Goal: Navigation & Orientation: Find specific page/section

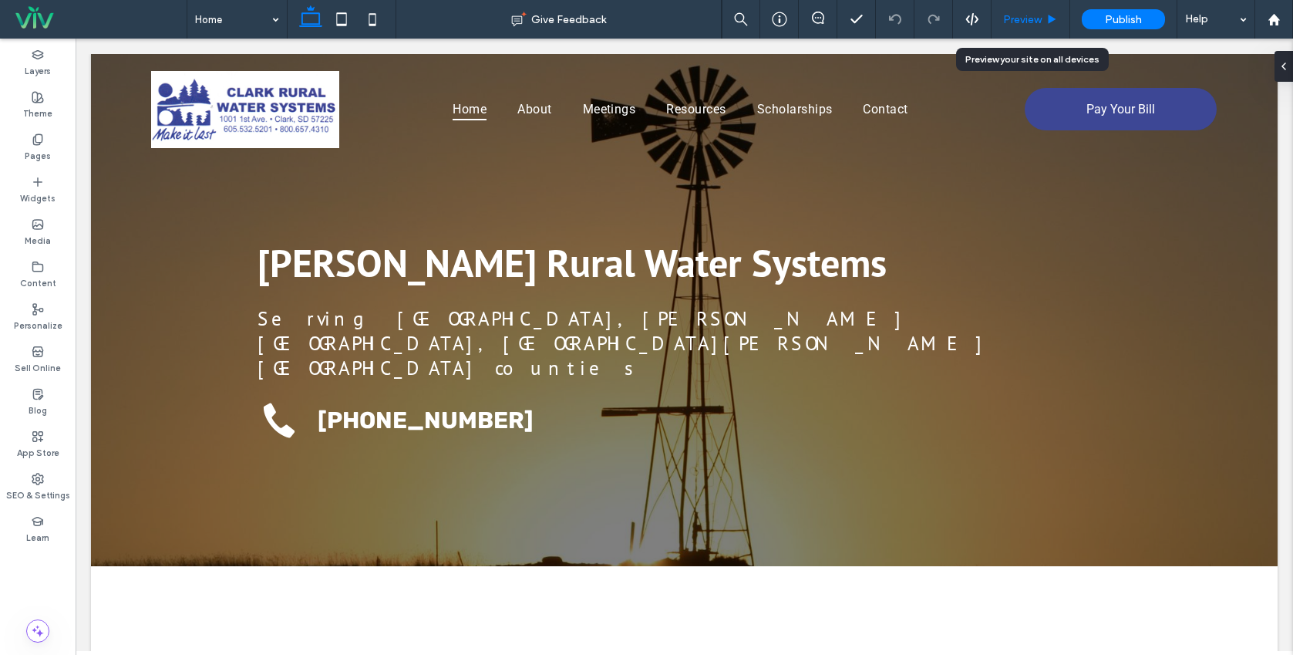
click at [1031, 19] on span "Preview" at bounding box center [1022, 19] width 39 height 13
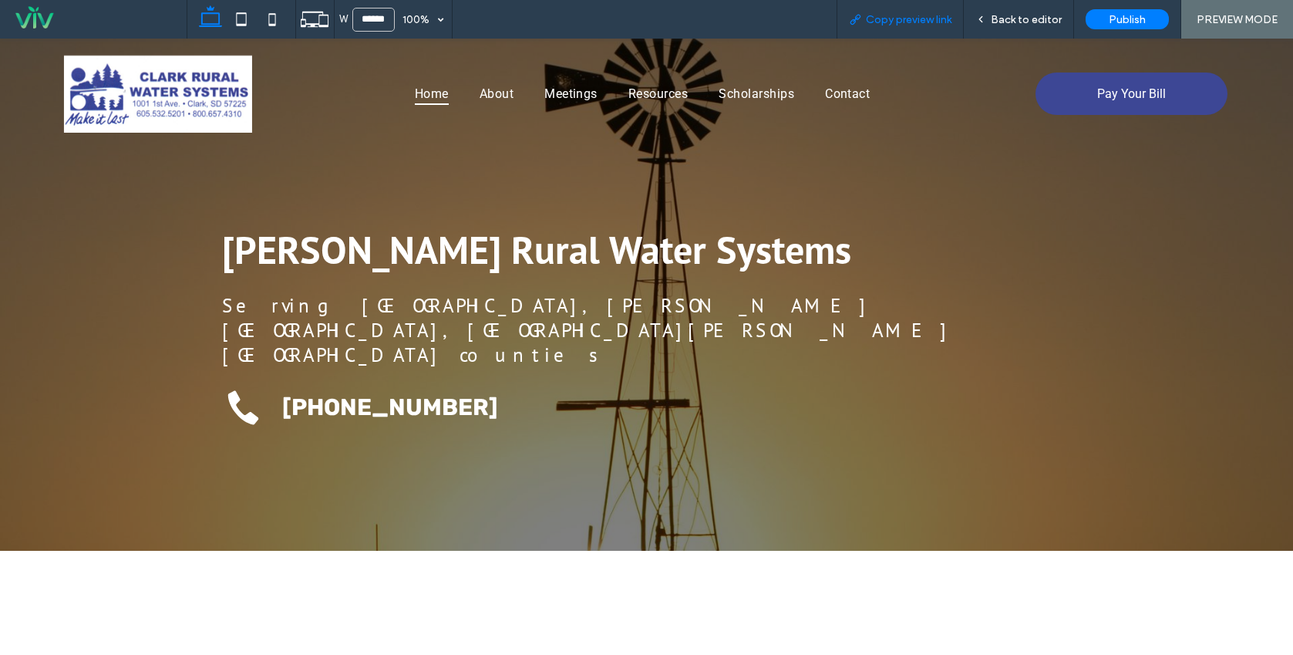
click at [900, 17] on span "Copy preview link" at bounding box center [909, 19] width 86 height 13
click at [491, 89] on span "About" at bounding box center [497, 94] width 34 height 22
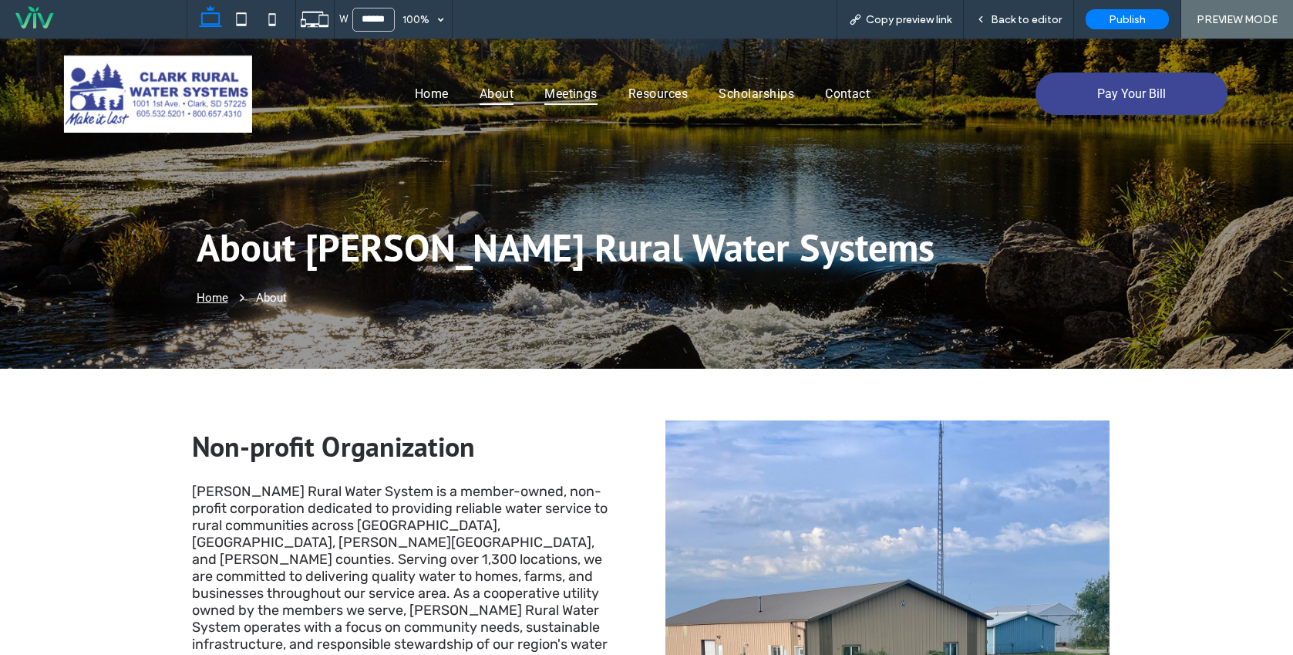
click at [579, 90] on span "Meetings" at bounding box center [570, 94] width 53 height 22
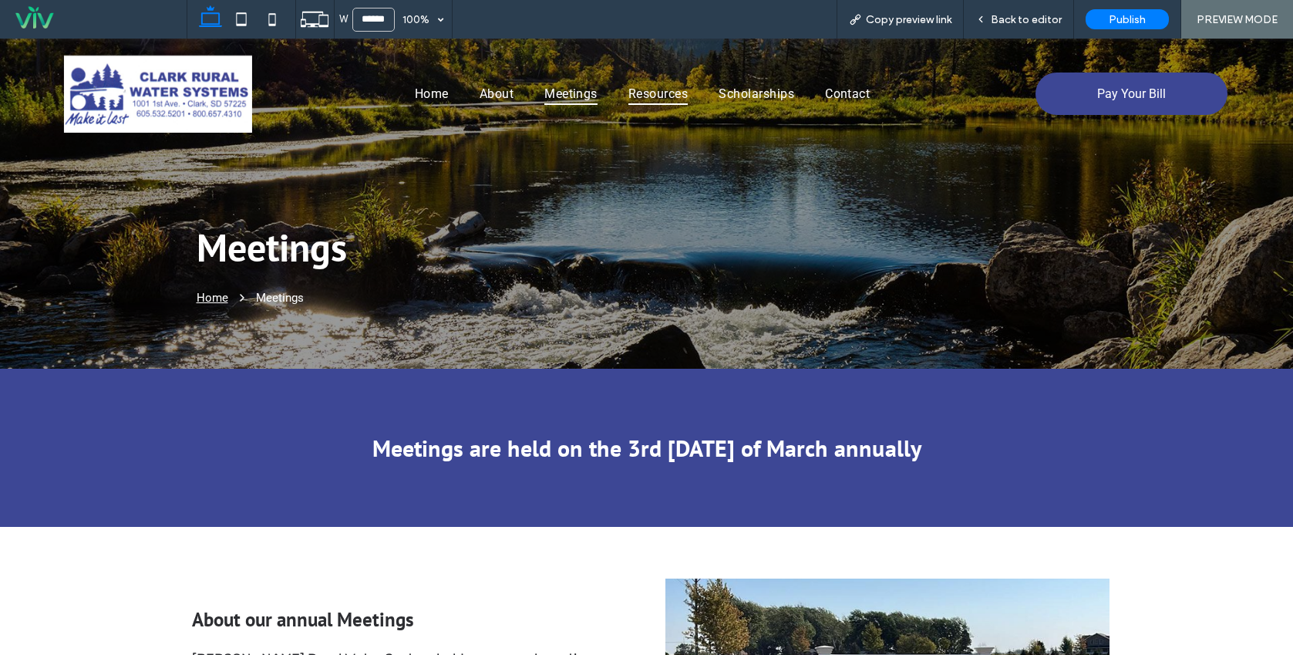
click at [649, 96] on span "Resources" at bounding box center [657, 94] width 59 height 22
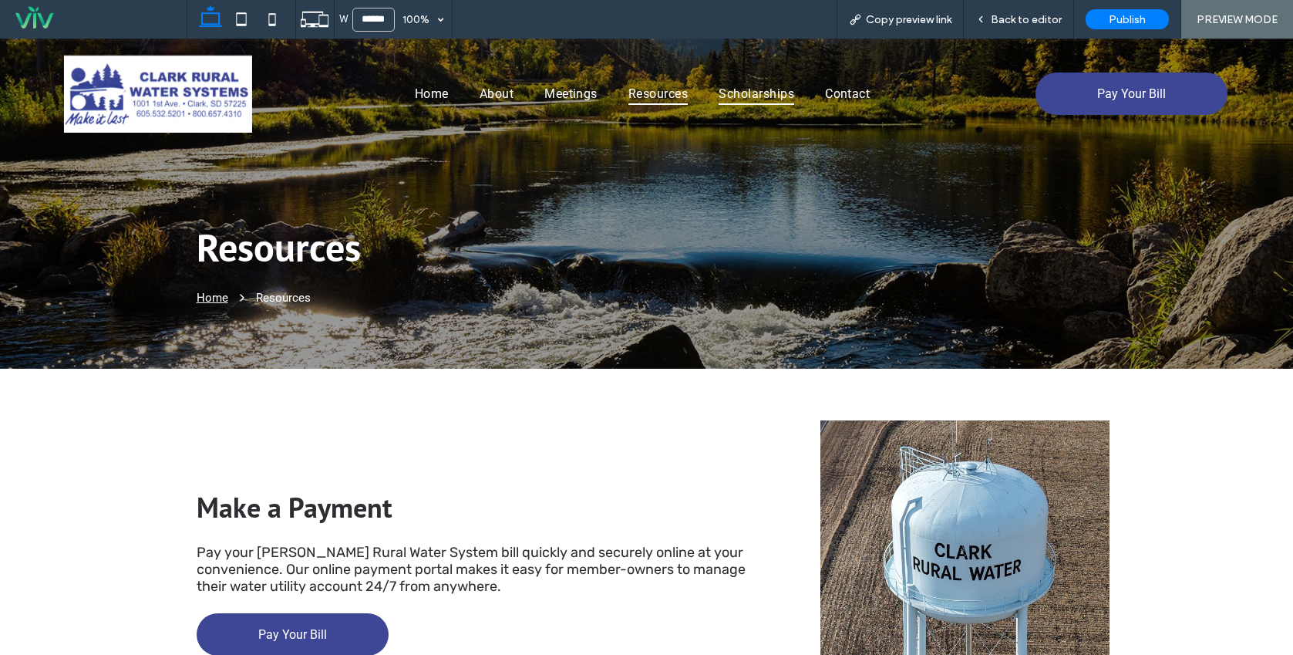
click at [745, 90] on span "Scholarships" at bounding box center [757, 94] width 76 height 22
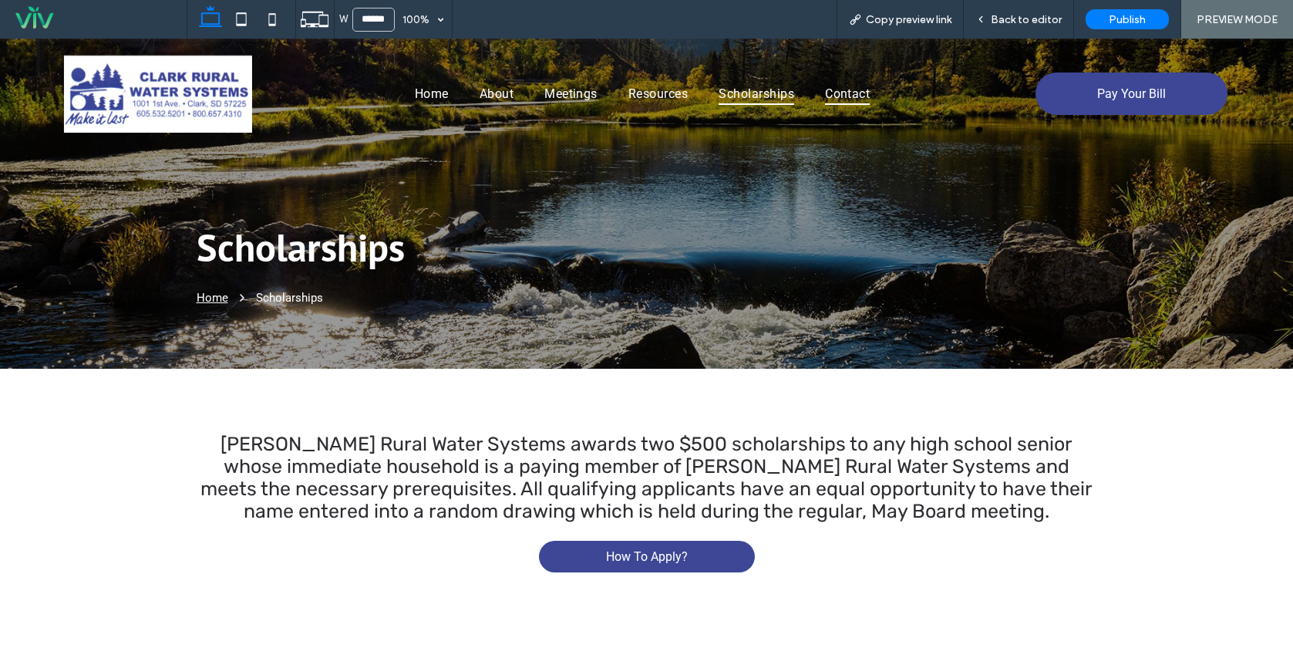
click at [849, 93] on span "Contact" at bounding box center [847, 94] width 45 height 22
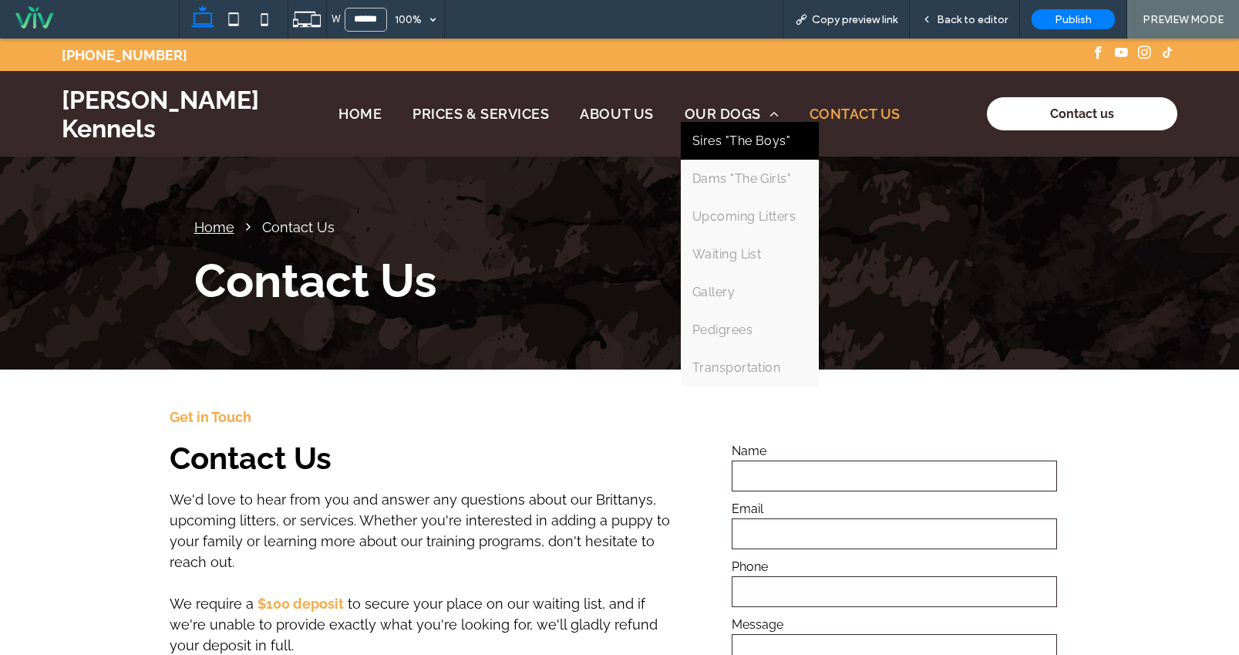
click at [733, 133] on span "Sires "The Boys"" at bounding box center [741, 140] width 99 height 15
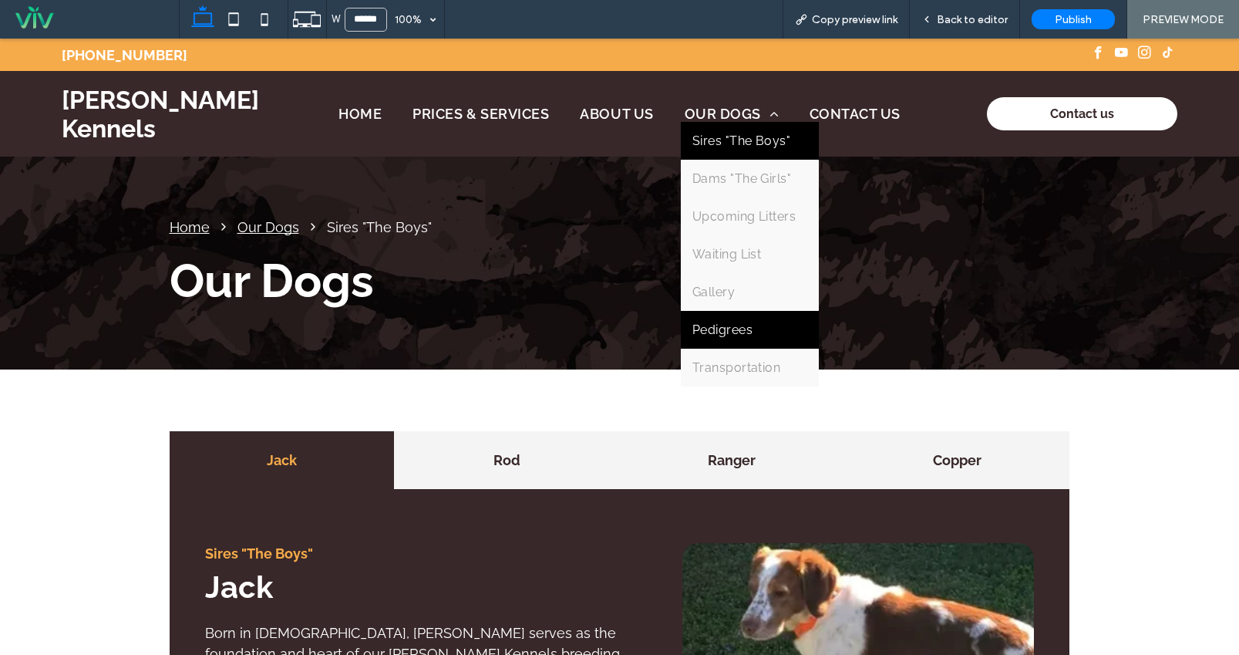
click at [729, 321] on link "Pedigrees" at bounding box center [750, 330] width 139 height 38
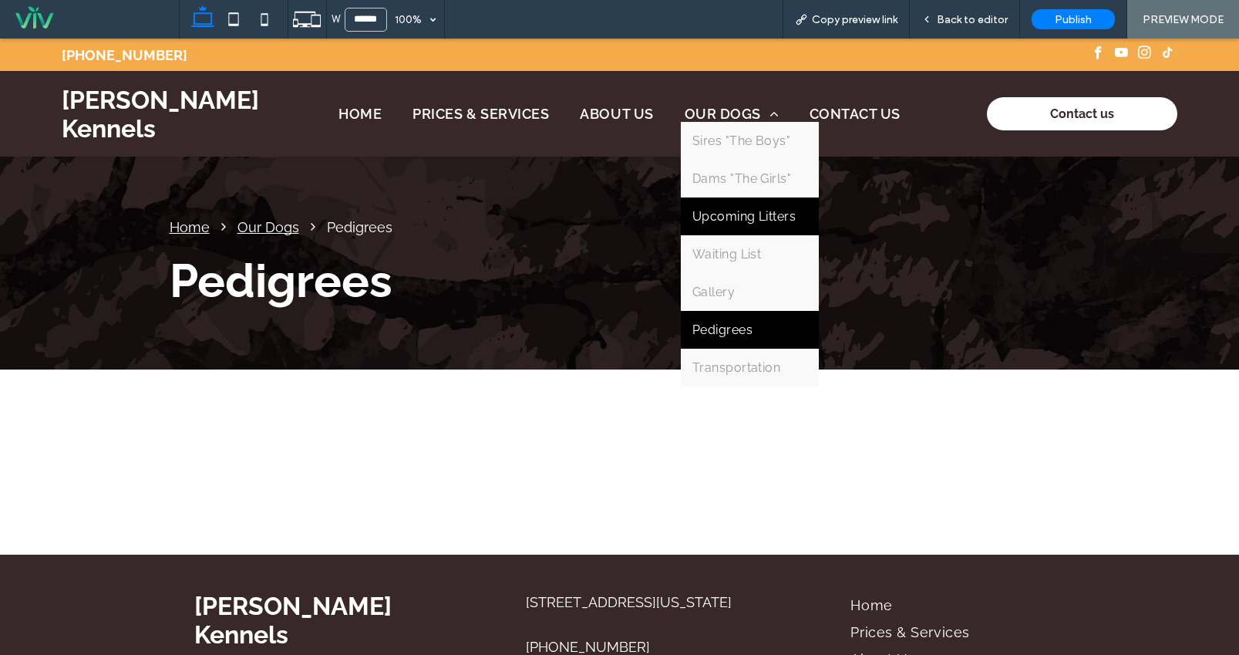
click at [730, 213] on span "Upcoming Litters" at bounding box center [744, 216] width 104 height 15
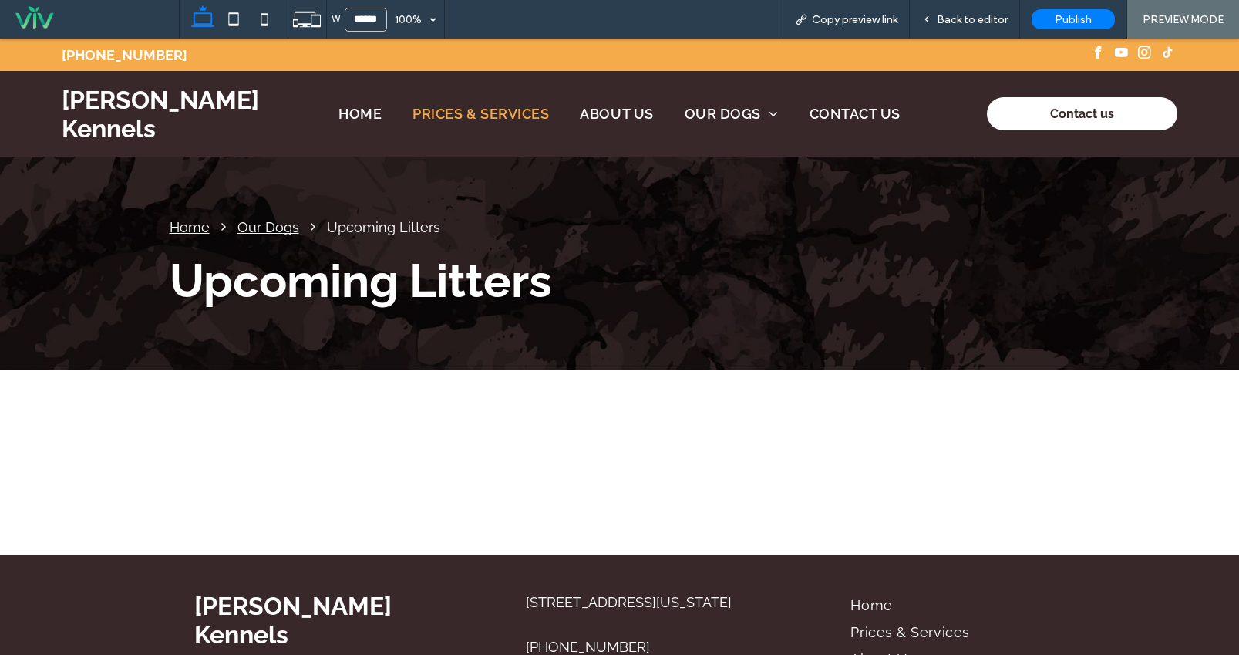
click at [490, 114] on span "Prices & Services" at bounding box center [481, 114] width 136 height 16
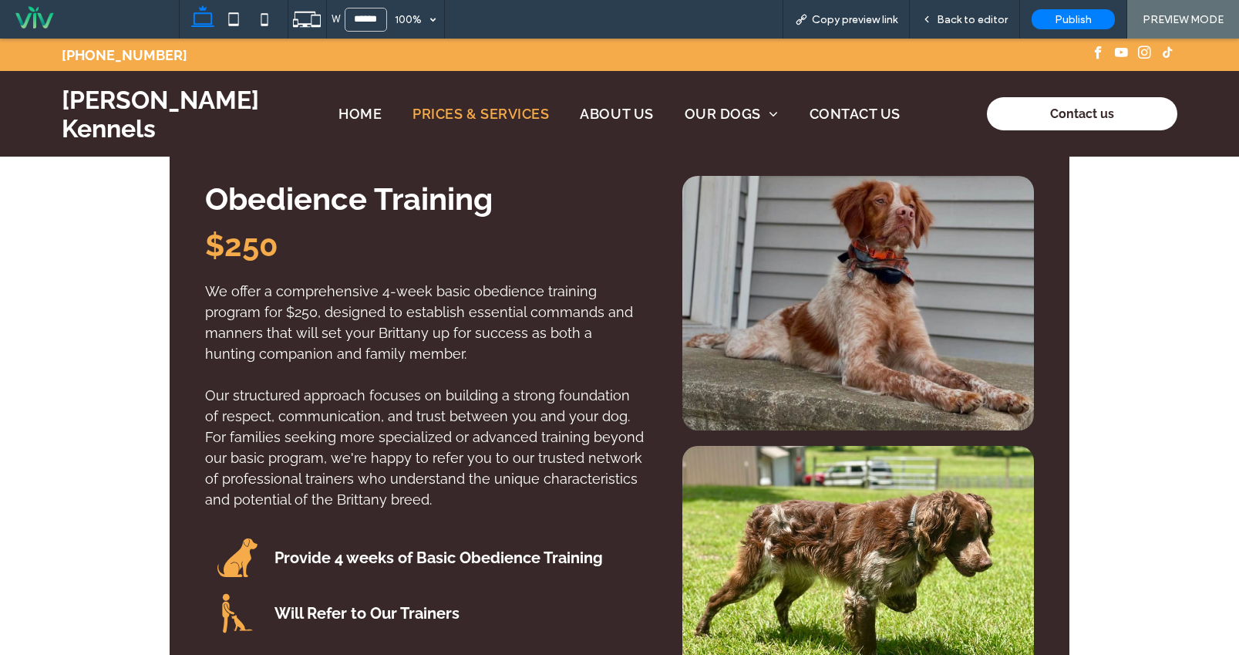
scroll to position [925, 0]
